Goal: Transaction & Acquisition: Book appointment/travel/reservation

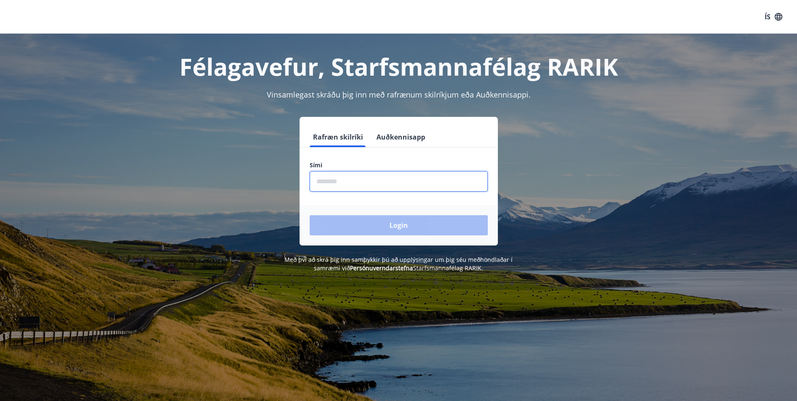
click at [430, 181] on input "phone" at bounding box center [398, 181] width 178 height 21
type input "********"
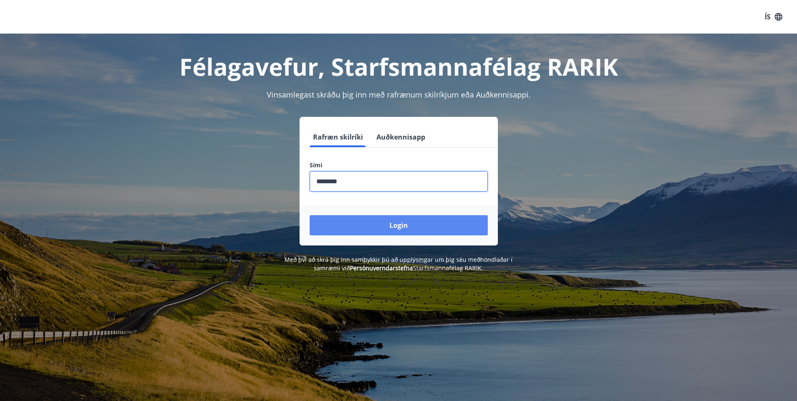
click at [412, 226] on button "Login" at bounding box center [398, 225] width 178 height 20
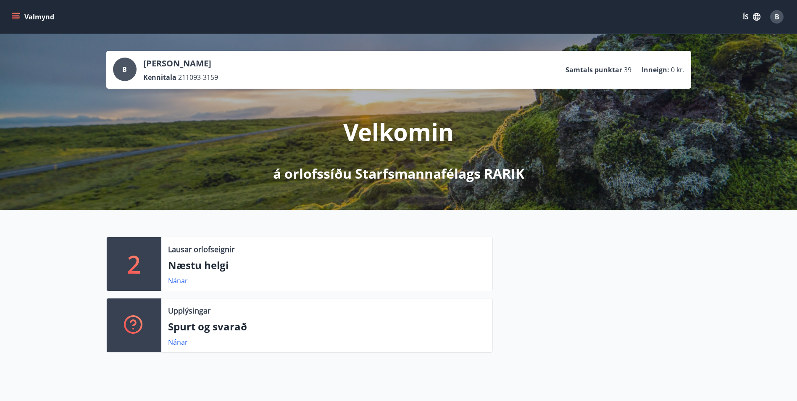
click at [23, 17] on button "Valmynd" at bounding box center [33, 16] width 47 height 15
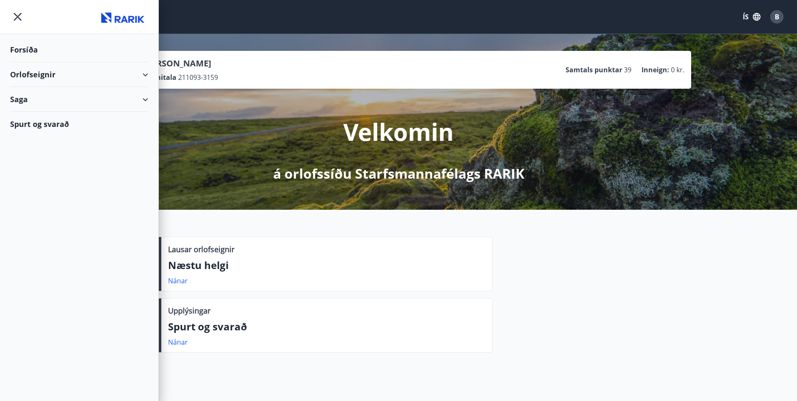
click at [55, 72] on div "Orlofseignir" at bounding box center [79, 74] width 138 height 25
click at [49, 96] on div "Framboð" at bounding box center [79, 96] width 125 height 18
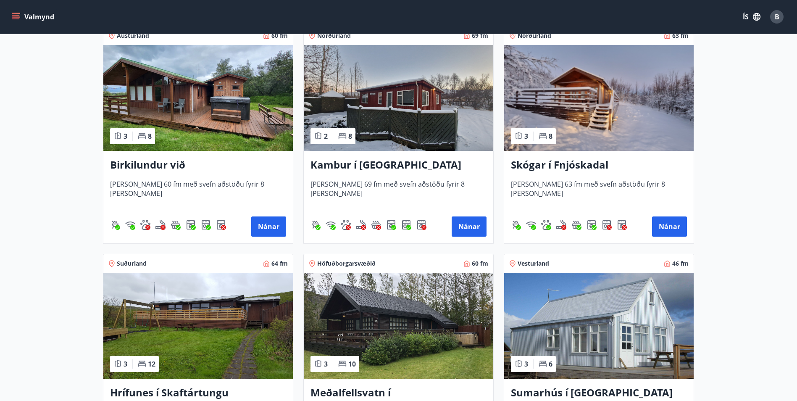
scroll to position [168, 0]
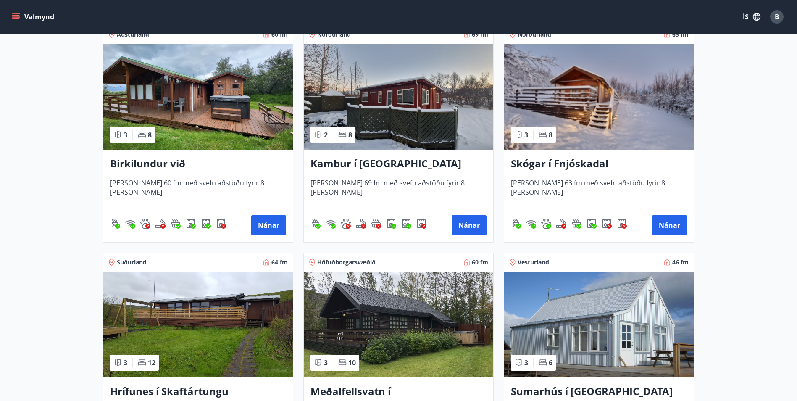
click at [11, 11] on button "Valmynd" at bounding box center [33, 16] width 47 height 15
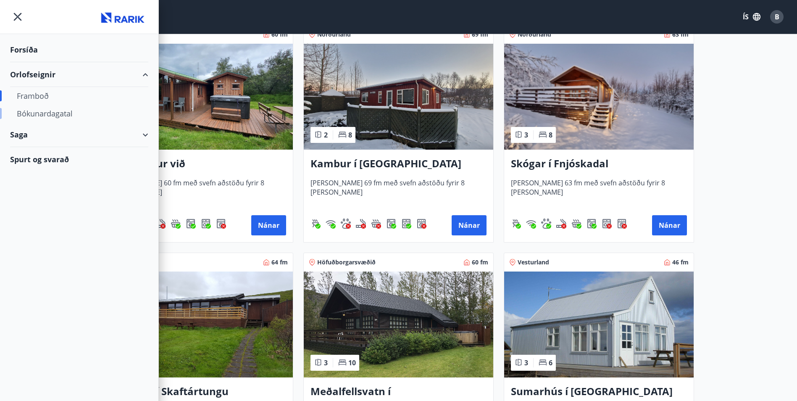
click at [54, 113] on div "Bókunardagatal" at bounding box center [79, 114] width 125 height 18
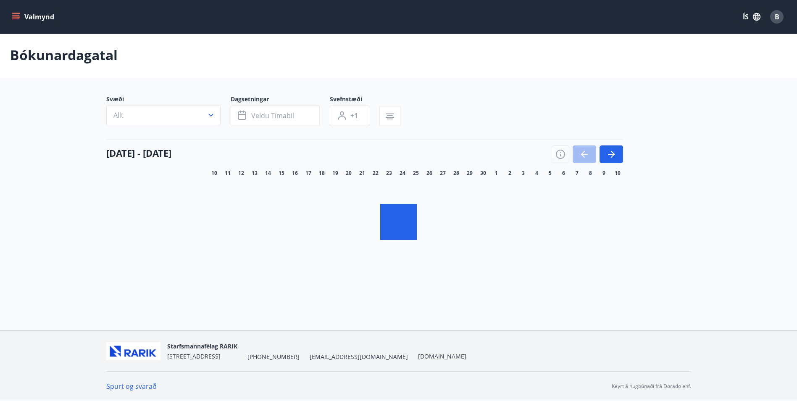
scroll to position [1, 0]
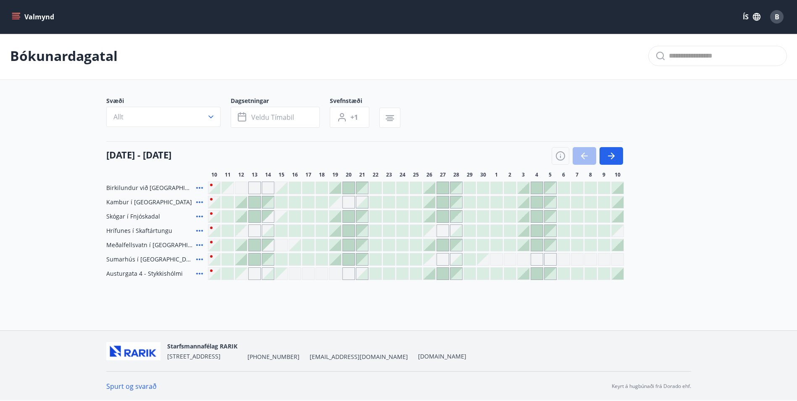
click at [430, 233] on div "Gráir dagar eru ekki bókanlegir" at bounding box center [429, 231] width 12 height 12
click at [446, 231] on div "Gráir dagar eru ekki bókanlegir" at bounding box center [442, 230] width 13 height 13
click at [456, 231] on div at bounding box center [456, 231] width 12 height 12
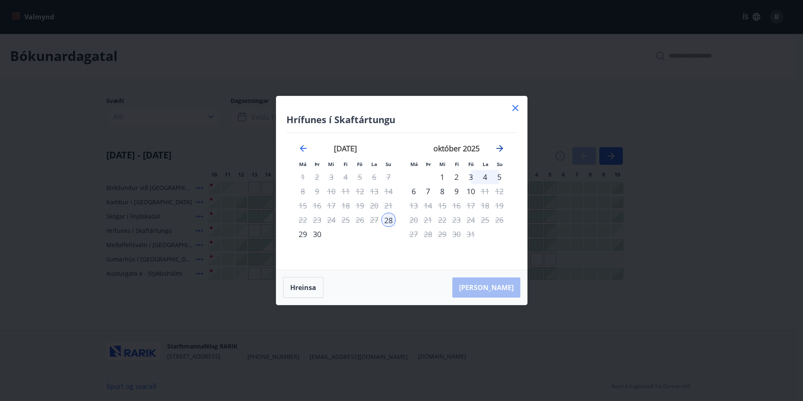
click at [503, 149] on icon "Move forward to switch to the next month." at bounding box center [500, 148] width 10 height 10
click at [303, 147] on icon "Move backward to switch to the previous month." at bounding box center [303, 148] width 10 height 10
click at [501, 150] on icon "Move forward to switch to the next month." at bounding box center [500, 148] width 10 height 10
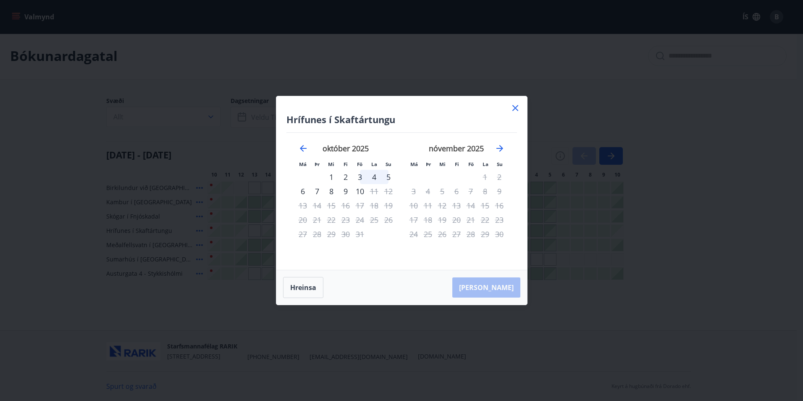
click at [514, 113] on icon at bounding box center [515, 108] width 10 height 10
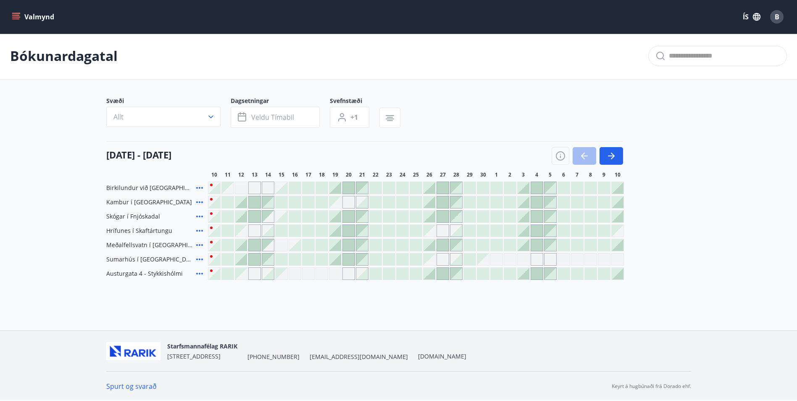
click at [442, 243] on div at bounding box center [443, 245] width 12 height 12
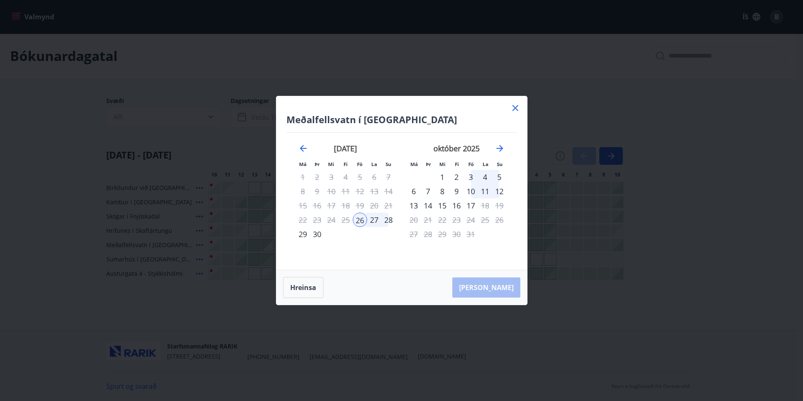
click at [516, 108] on icon at bounding box center [515, 108] width 10 height 10
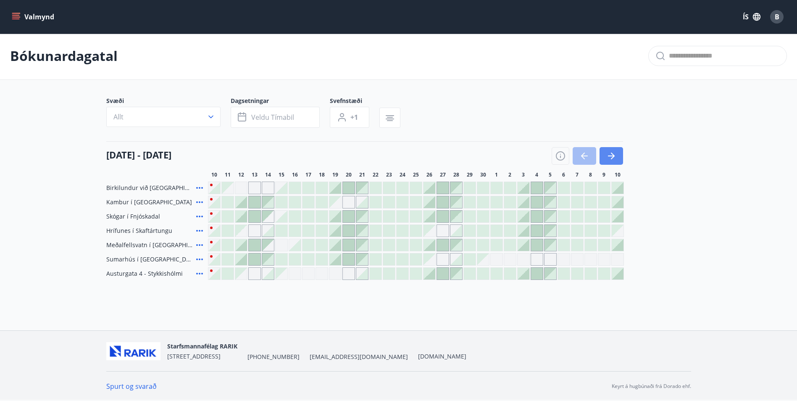
click at [611, 160] on icon "button" at bounding box center [611, 156] width 10 height 10
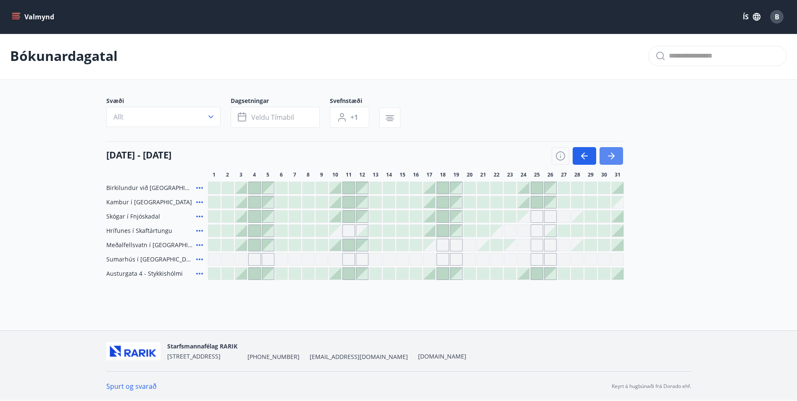
click at [613, 159] on icon "button" at bounding box center [611, 156] width 10 height 10
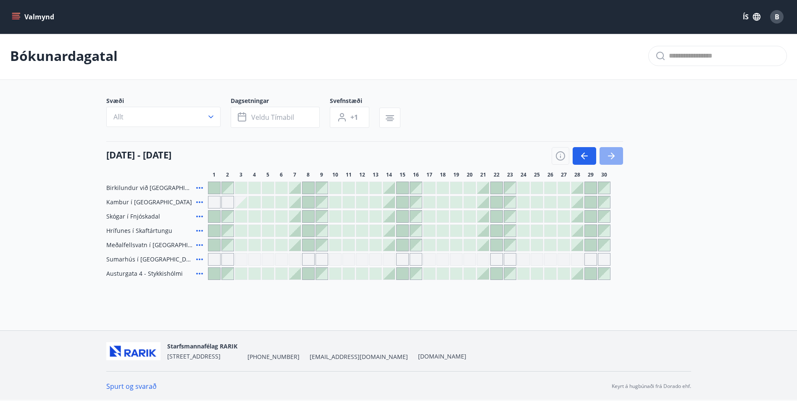
click at [614, 159] on icon "button" at bounding box center [611, 156] width 10 height 10
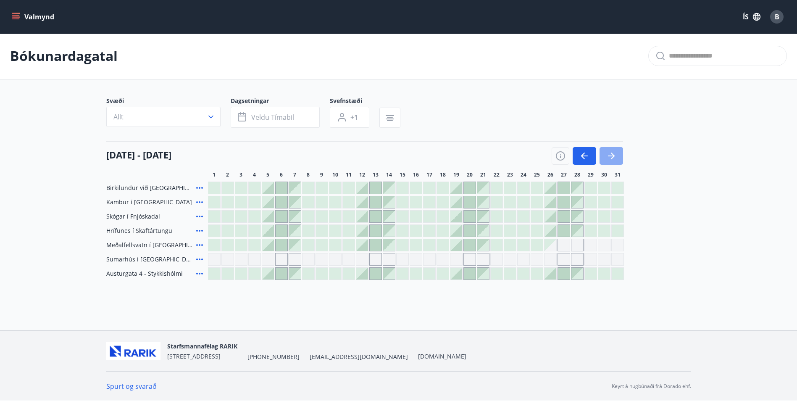
click at [614, 159] on icon "button" at bounding box center [611, 156] width 10 height 10
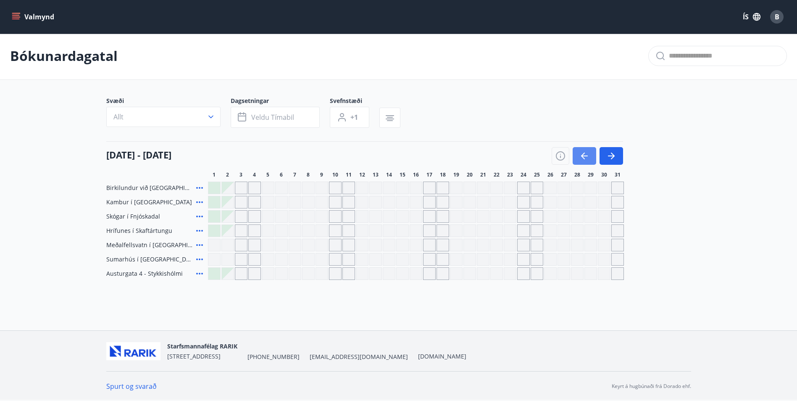
click at [587, 158] on icon "button" at bounding box center [584, 156] width 10 height 10
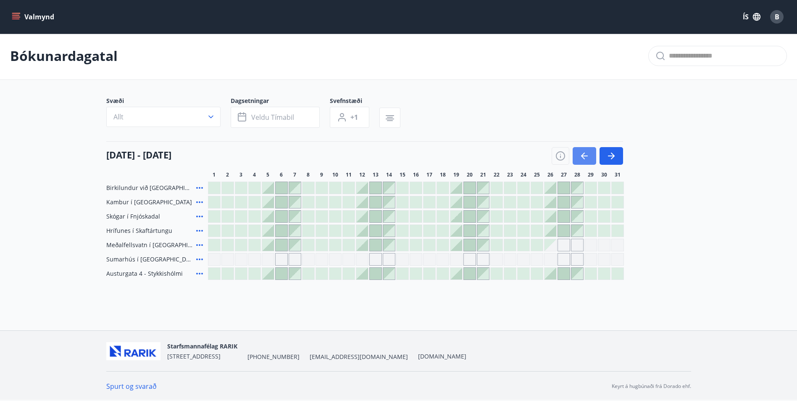
click at [585, 153] on icon "button" at bounding box center [584, 156] width 10 height 10
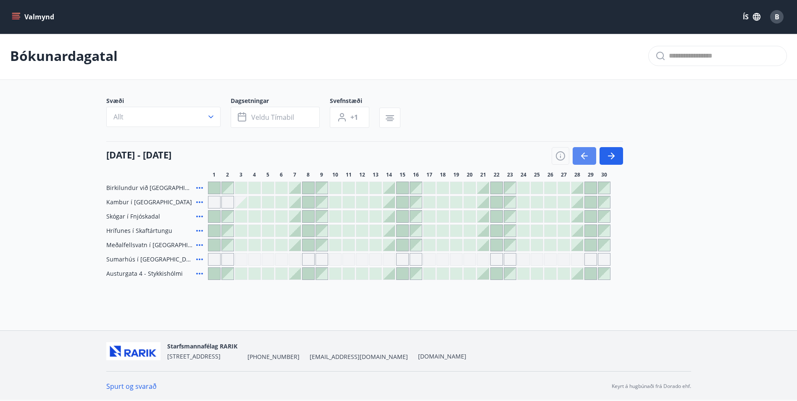
click at [585, 153] on icon "button" at bounding box center [584, 156] width 10 height 10
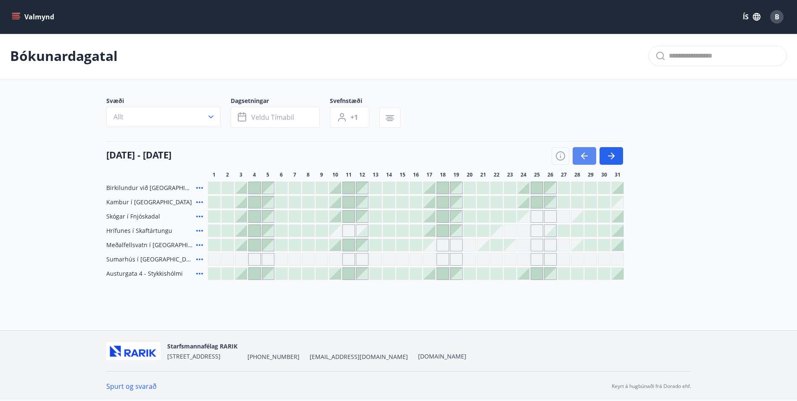
click at [585, 153] on icon "button" at bounding box center [584, 156] width 10 height 10
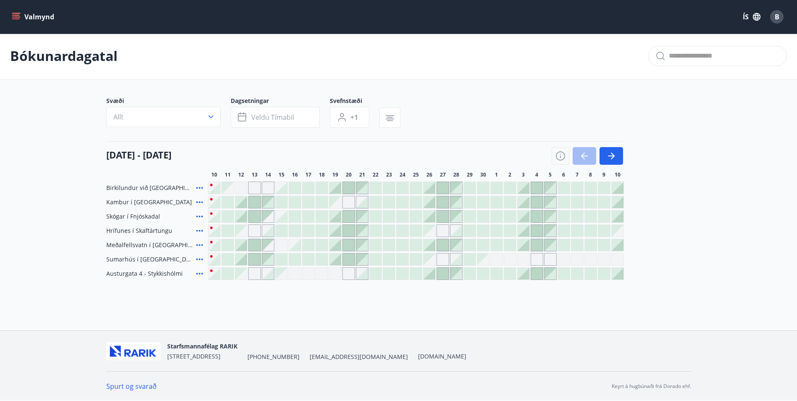
click at [339, 233] on div at bounding box center [335, 231] width 12 height 12
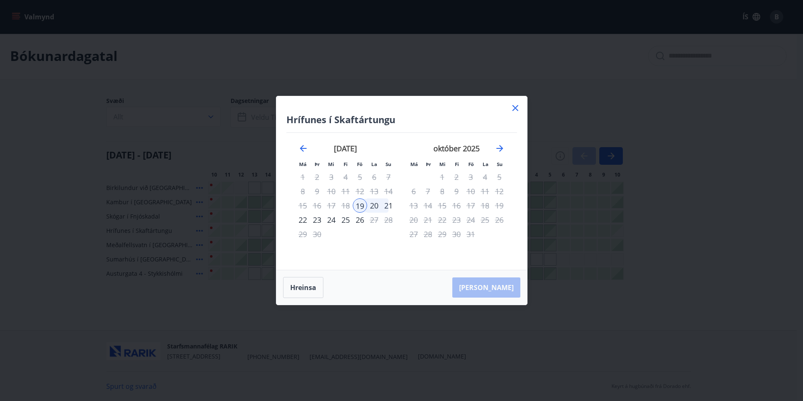
click at [373, 208] on div "20" at bounding box center [374, 205] width 14 height 14
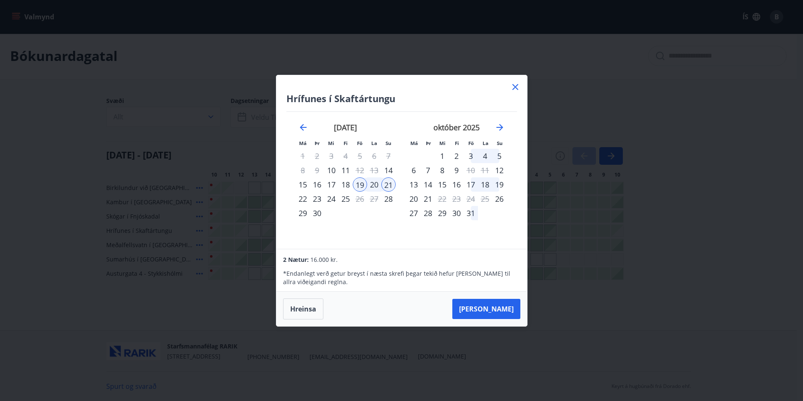
click at [372, 180] on div "20" at bounding box center [374, 184] width 14 height 14
click at [373, 184] on div "20" at bounding box center [374, 184] width 14 height 14
click at [390, 184] on div "21" at bounding box center [388, 184] width 14 height 14
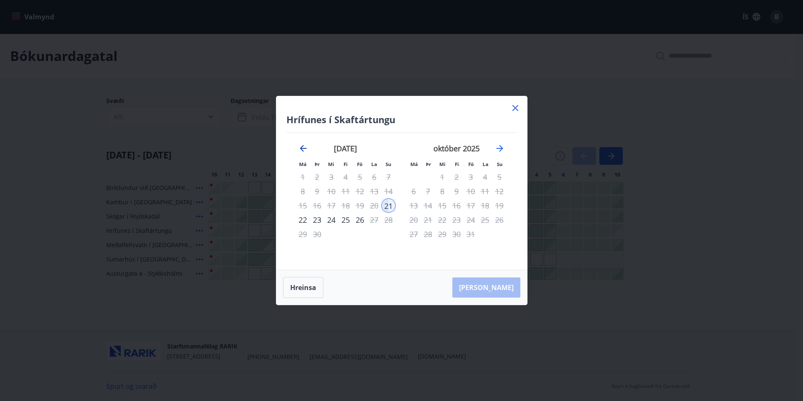
click at [302, 148] on icon "Move backward to switch to the previous month." at bounding box center [303, 148] width 7 height 7
click at [499, 152] on icon "Move forward to switch to the next month." at bounding box center [500, 148] width 10 height 10
click at [501, 150] on icon "Move forward to switch to the next month." at bounding box center [499, 148] width 7 height 7
click at [502, 148] on icon "Move forward to switch to the next month." at bounding box center [499, 148] width 7 height 7
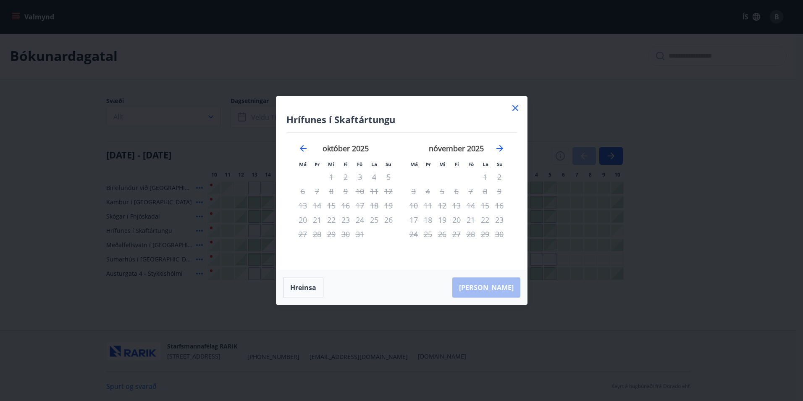
click at [515, 108] on icon at bounding box center [514, 107] width 1 height 1
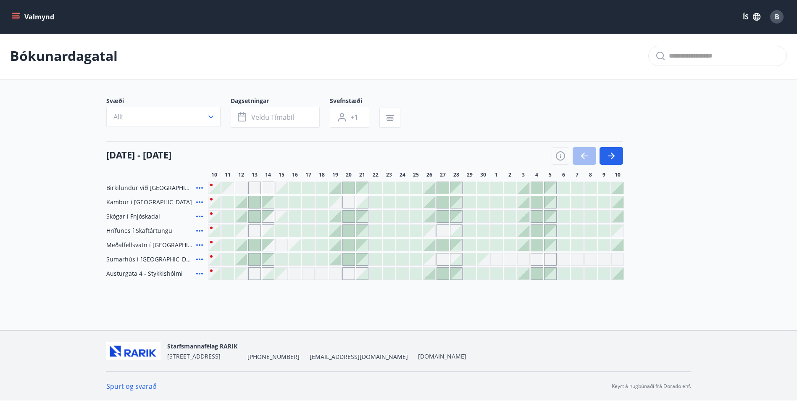
click at [337, 230] on div at bounding box center [335, 231] width 12 height 12
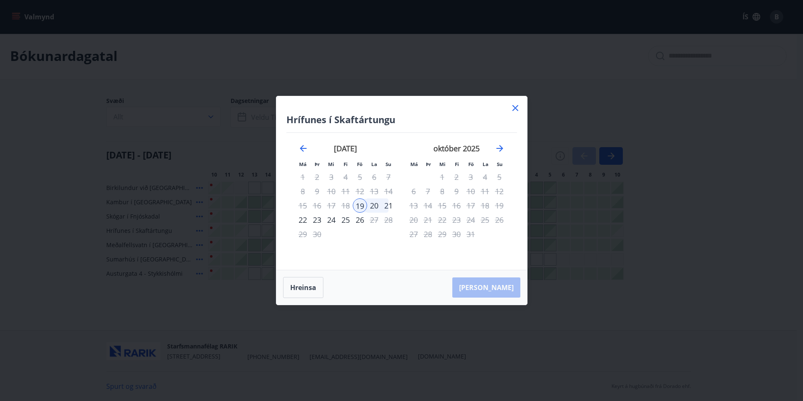
click at [388, 207] on div "21" at bounding box center [388, 205] width 14 height 14
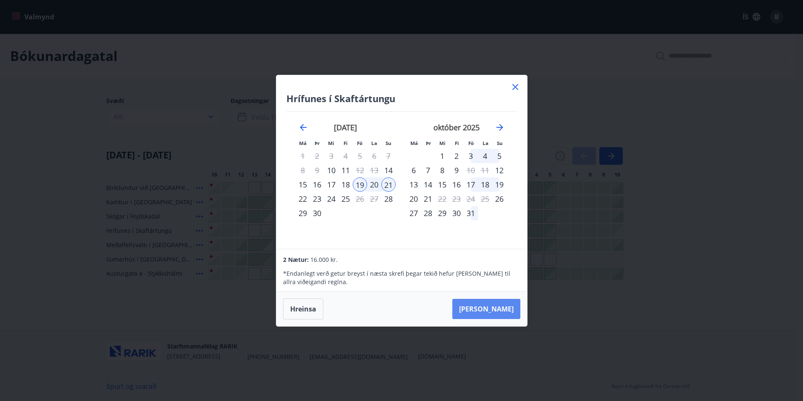
click at [513, 307] on button "Taka Frá" at bounding box center [486, 309] width 68 height 20
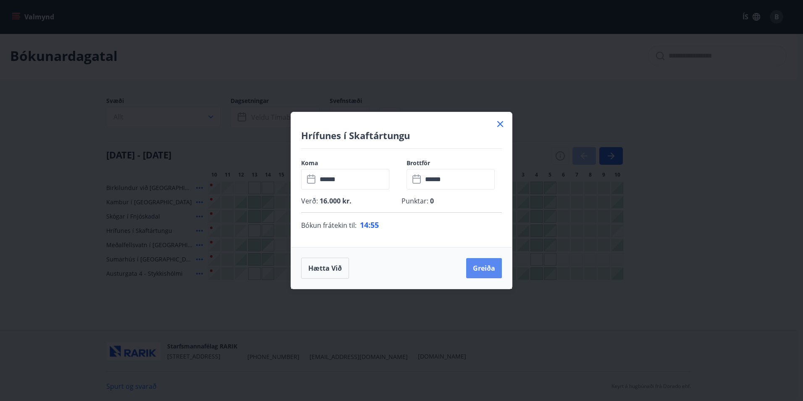
click at [488, 267] on button "Greiða" at bounding box center [484, 268] width 36 height 20
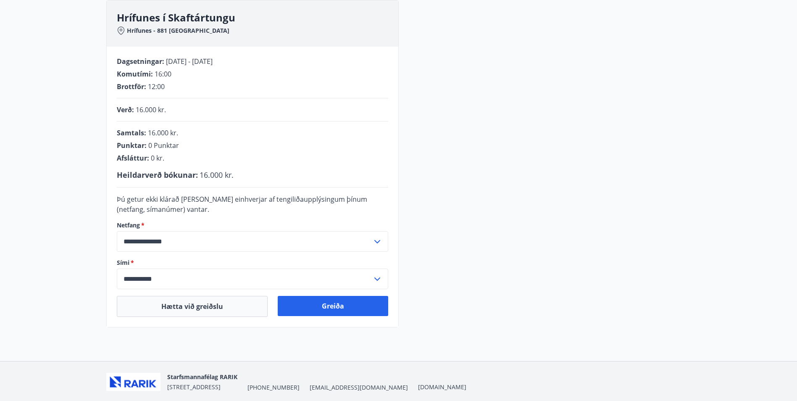
scroll to position [127, 0]
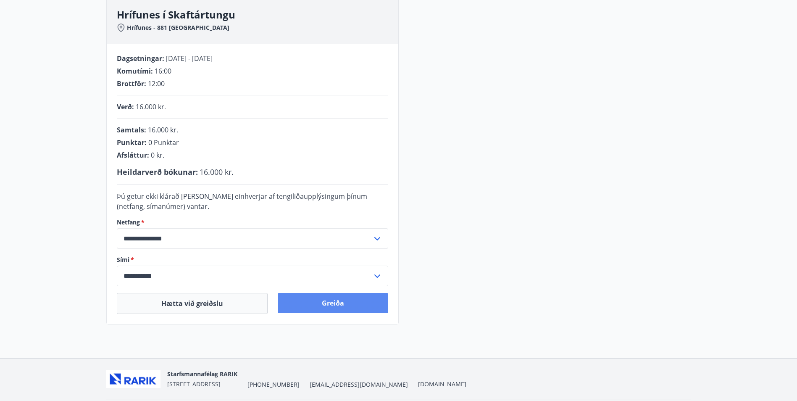
click at [331, 304] on button "Greiða" at bounding box center [333, 303] width 110 height 20
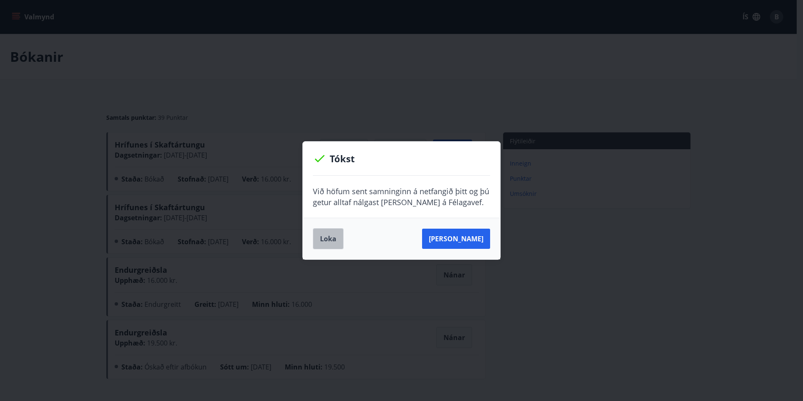
click at [329, 239] on button "Loka" at bounding box center [328, 238] width 31 height 21
